Goal: Information Seeking & Learning: Learn about a topic

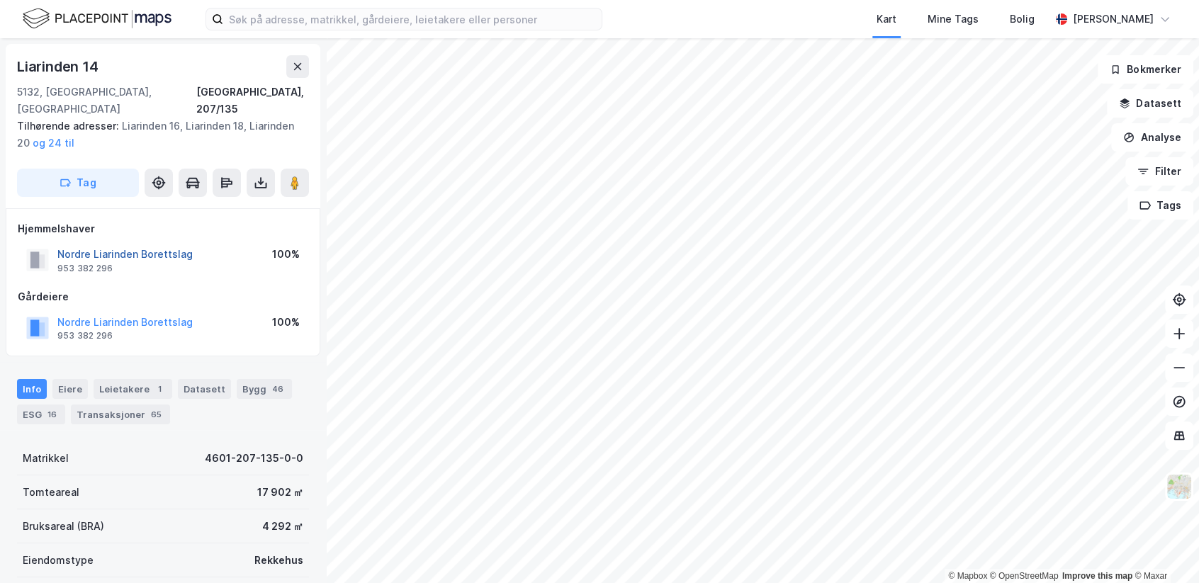
click at [0, 0] on button "Nordre Liarinden Borettslag" at bounding box center [0, 0] width 0 height 0
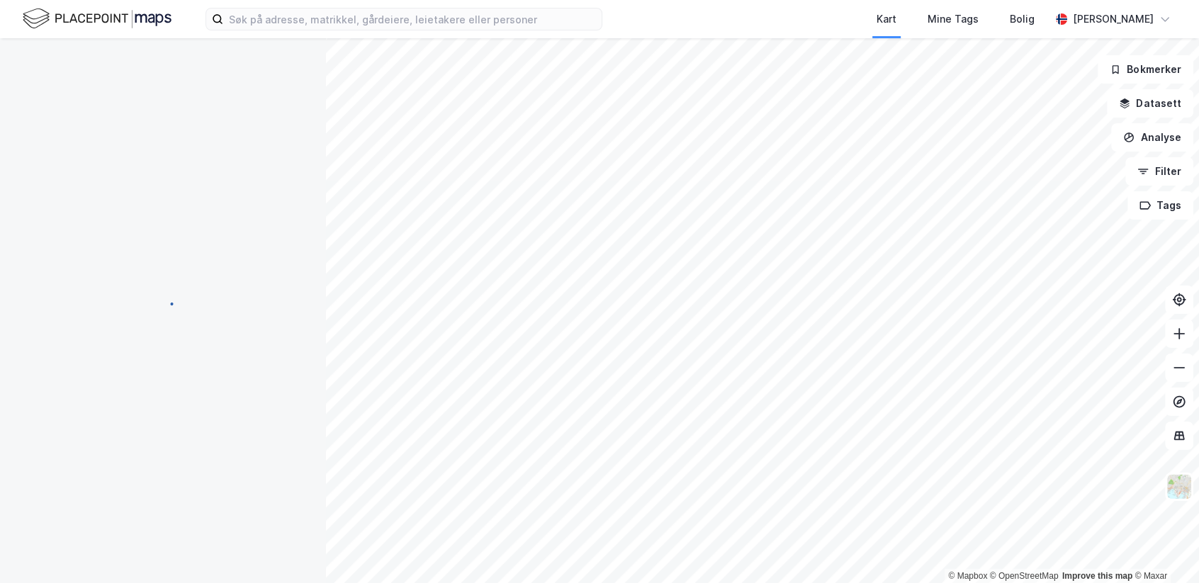
scroll to position [9, 0]
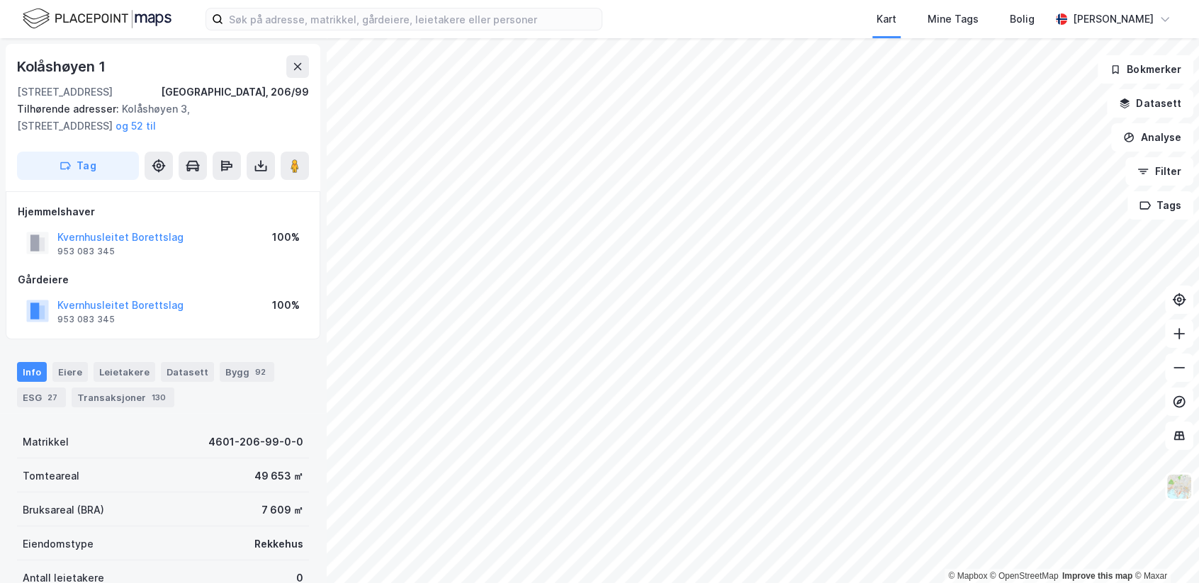
scroll to position [9, 0]
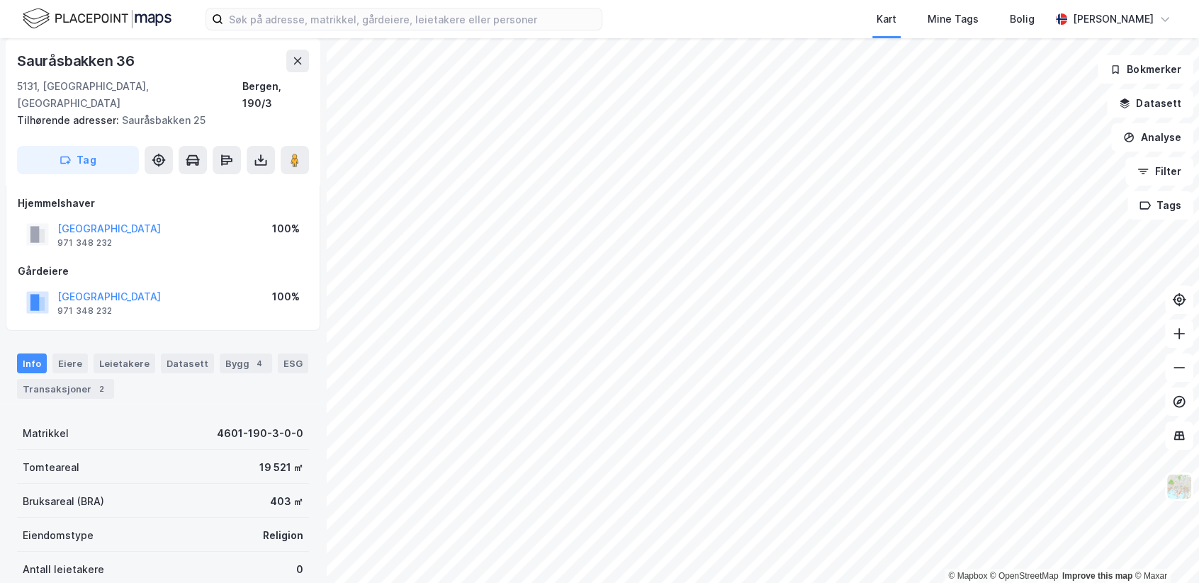
scroll to position [9, 0]
